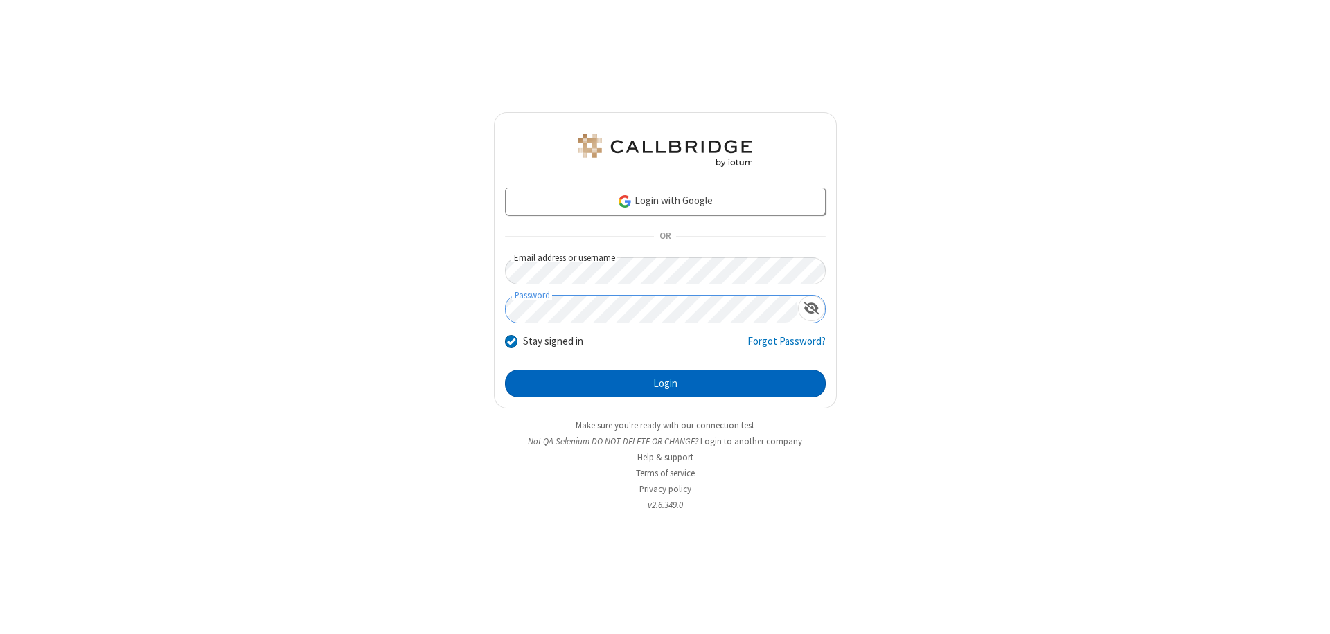
click at [665, 384] on button "Login" at bounding box center [665, 384] width 321 height 28
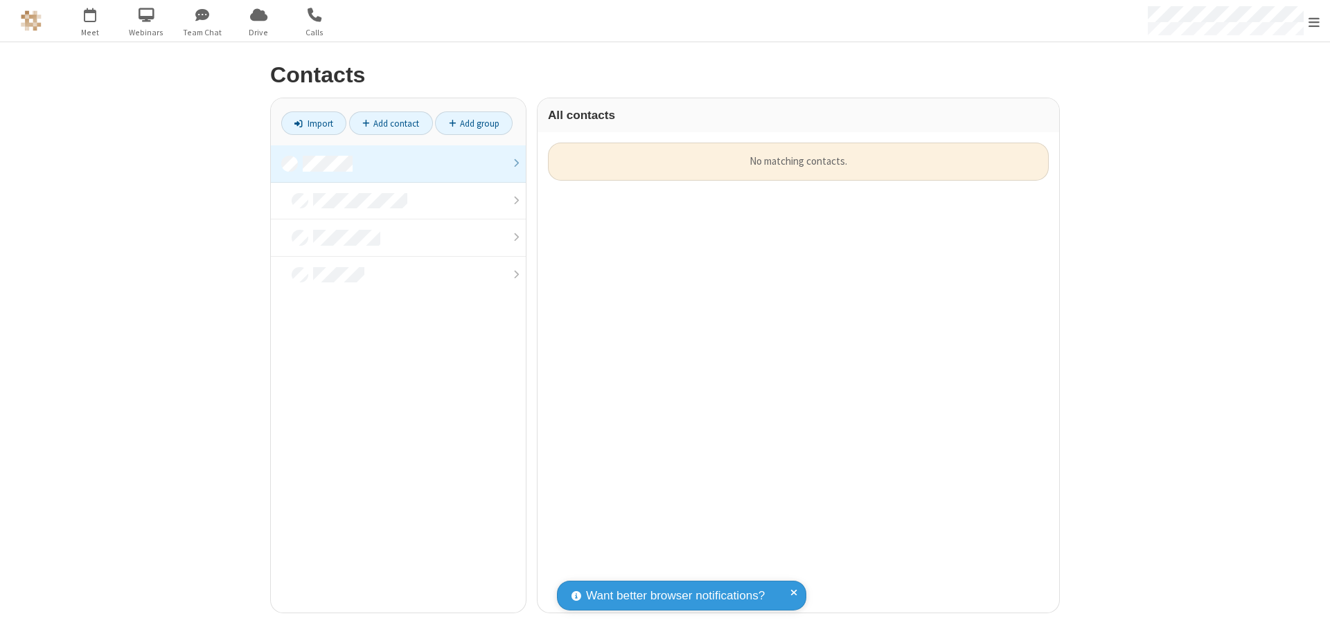
scroll to position [470, 511]
click at [398, 163] on link at bounding box center [398, 163] width 255 height 37
click at [391, 123] on link "Add contact" at bounding box center [391, 124] width 84 height 24
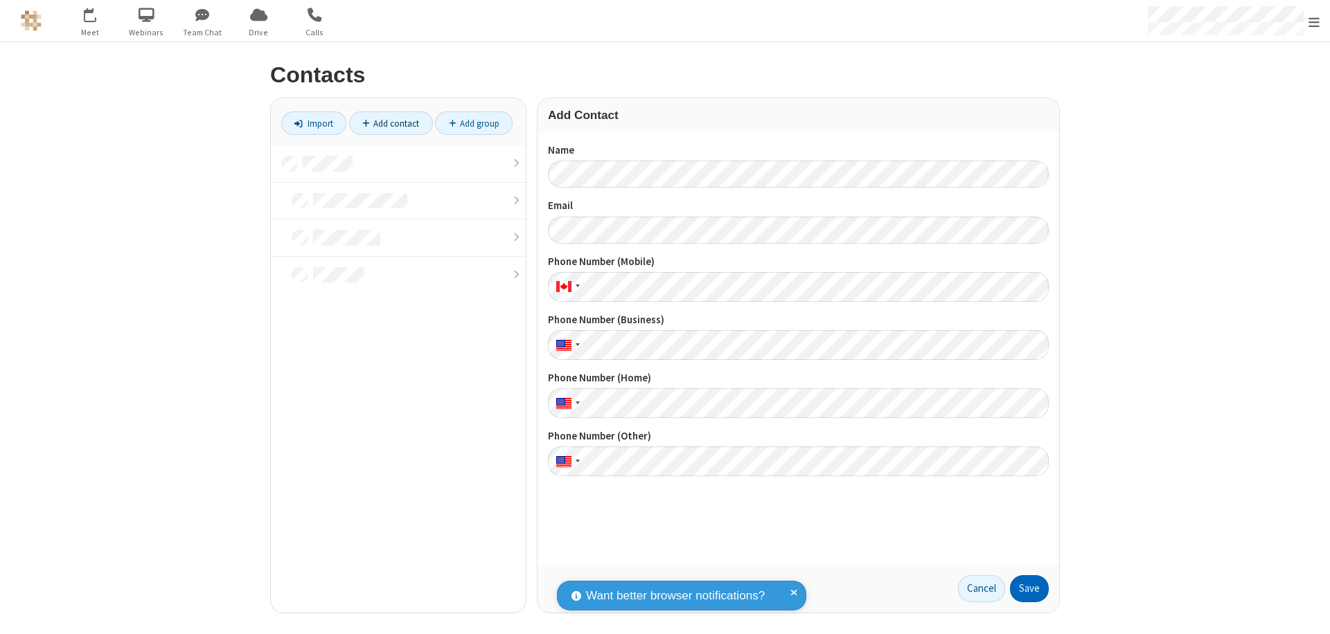
click at [1029, 589] on button "Save" at bounding box center [1029, 590] width 39 height 28
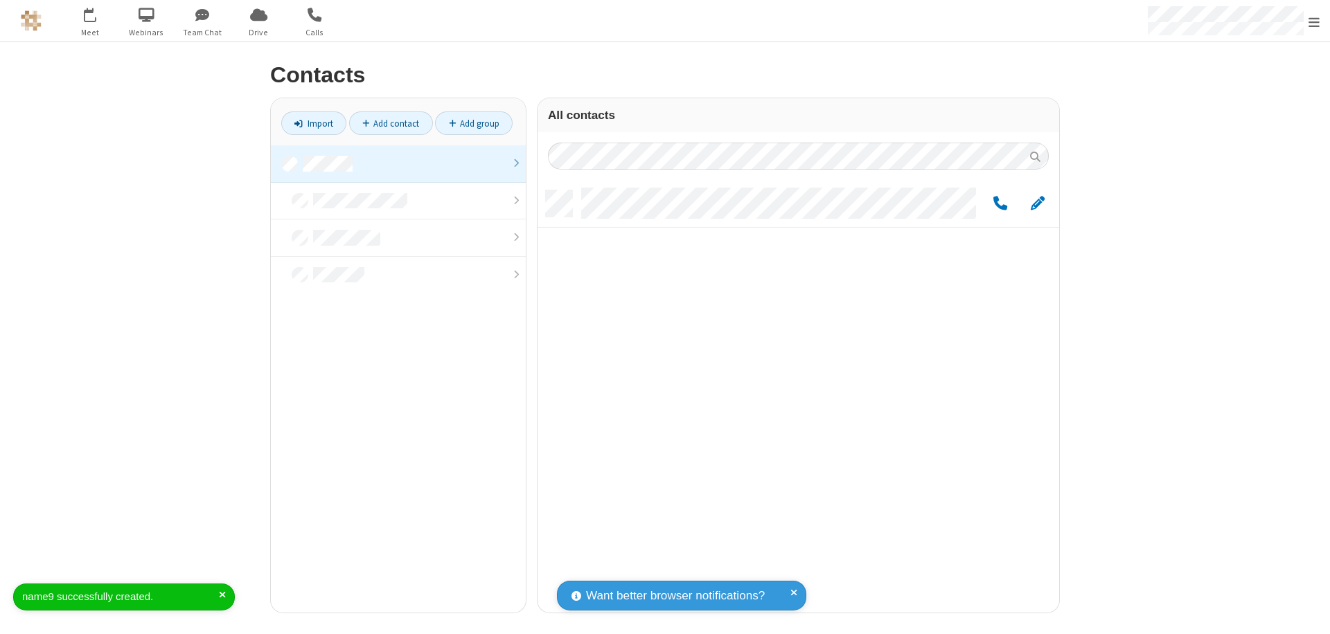
scroll to position [422, 511]
